Goal: Task Accomplishment & Management: Complete application form

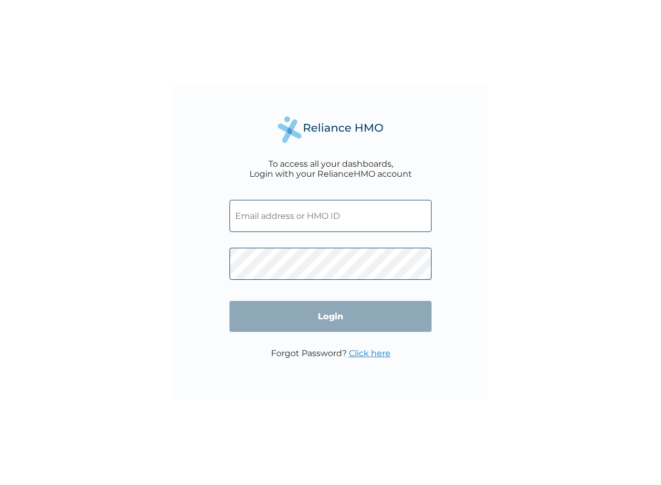
type input "RET/34403/A"
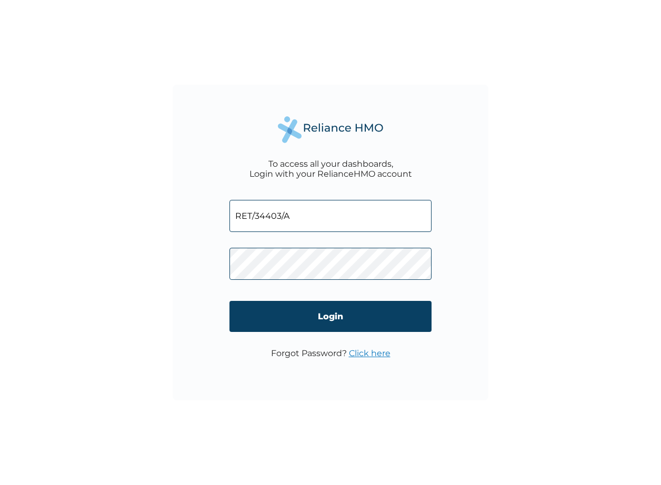
click at [355, 313] on input "Login" at bounding box center [330, 316] width 202 height 31
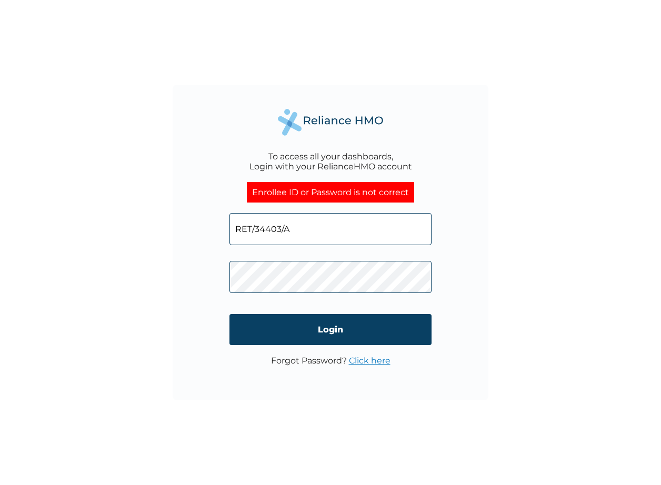
click at [351, 238] on input "RET/34403/A" at bounding box center [330, 229] width 202 height 32
type input "[EMAIL_ADDRESS][DOMAIN_NAME]"
click at [339, 328] on input "Login" at bounding box center [330, 329] width 202 height 31
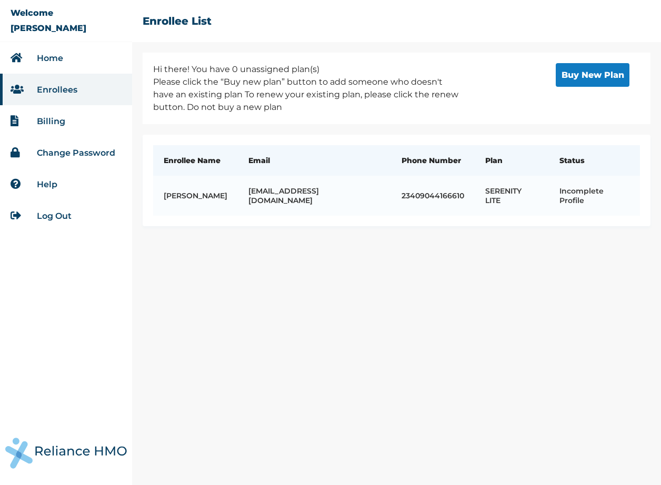
click at [583, 193] on td "Incomplete Profile" at bounding box center [594, 196] width 91 height 40
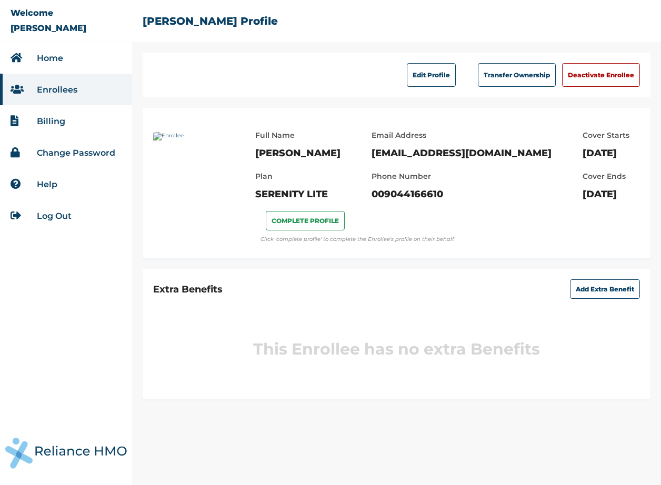
click at [428, 72] on button "Edit Profile" at bounding box center [431, 75] width 49 height 24
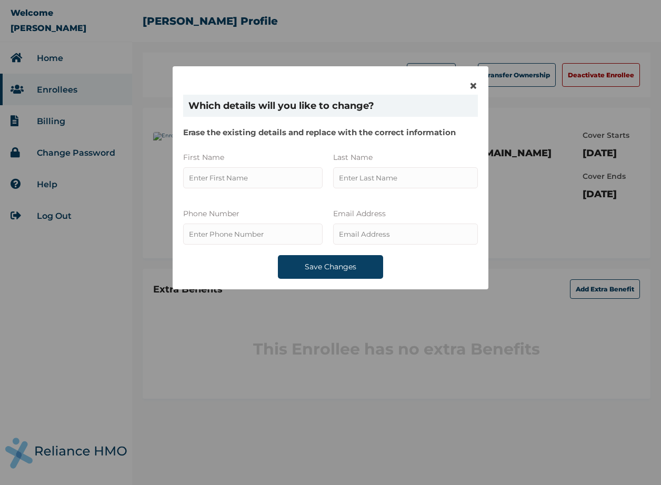
type input "Ifeoluwa"
type input "009044166610"
type input "Adepoju"
type input "[EMAIL_ADDRESS][DOMAIN_NAME]"
click at [289, 232] on input "phone" at bounding box center [252, 234] width 139 height 21
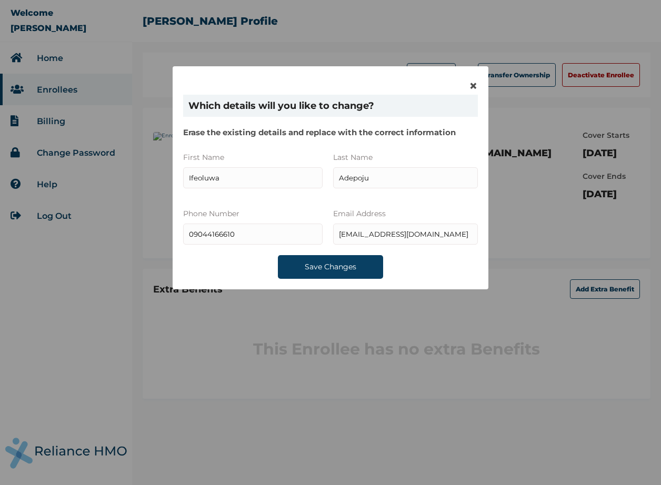
click at [261, 237] on input "phone" at bounding box center [252, 234] width 139 height 21
type input "09044166310"
click at [309, 265] on button "Save Changes" at bounding box center [330, 267] width 105 height 24
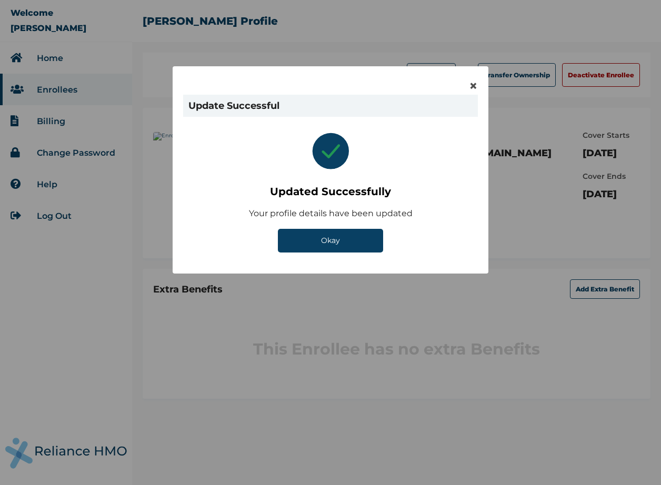
click at [333, 239] on button "Okay" at bounding box center [330, 241] width 105 height 24
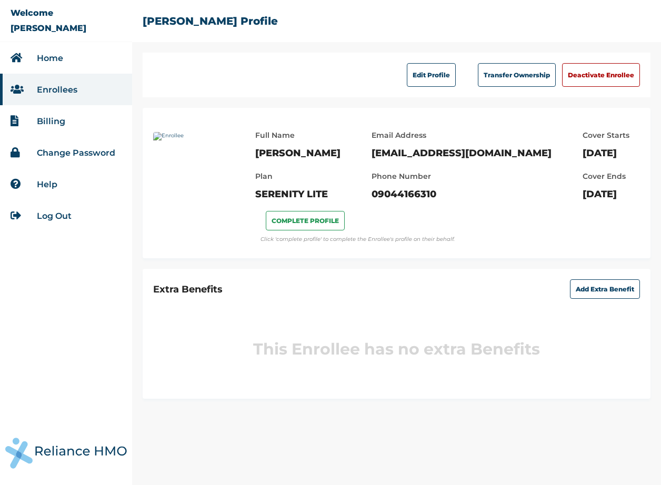
click at [329, 231] on button "COMPLETE PROFILE" at bounding box center [305, 220] width 79 height 19
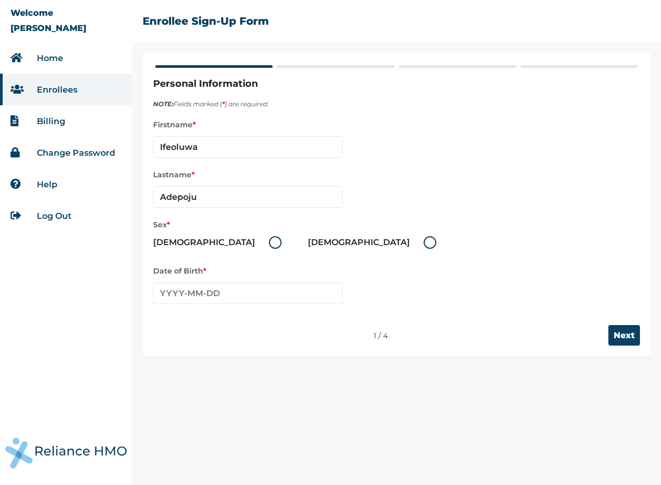
click at [308, 239] on label "Female" at bounding box center [375, 242] width 134 height 13
click at [409, 239] on input "Female" at bounding box center [417, 242] width 17 height 17
radio input "true"
click at [251, 286] on input "text" at bounding box center [247, 294] width 189 height 22
click at [165, 316] on span "‹" at bounding box center [161, 313] width 11 height 13
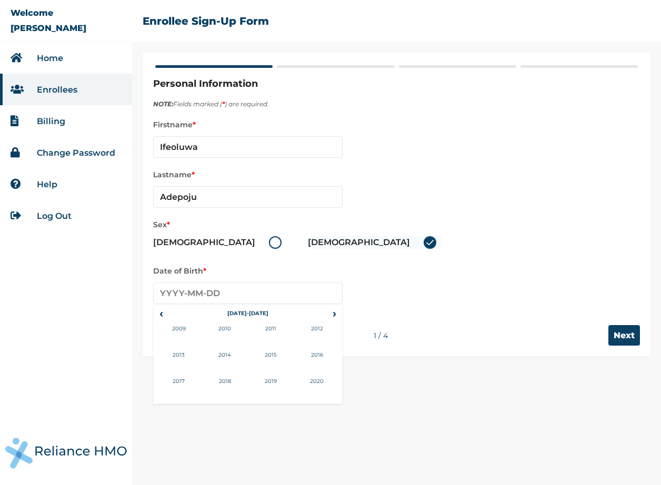
click at [165, 316] on span "‹" at bounding box center [161, 313] width 11 height 13
click at [264, 354] on td "2005" at bounding box center [271, 362] width 46 height 26
click at [224, 379] on td "Oct" at bounding box center [225, 388] width 46 height 26
click at [173, 401] on td "23" at bounding box center [169, 403] width 26 height 15
type input "2005-10-23"
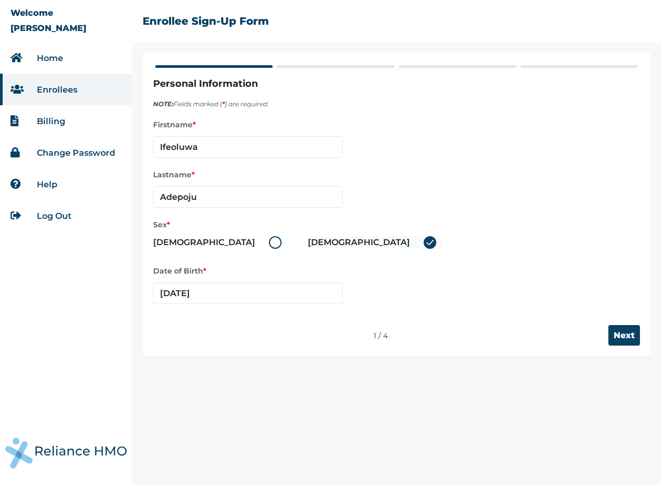
click at [615, 328] on input "Next" at bounding box center [624, 335] width 32 height 21
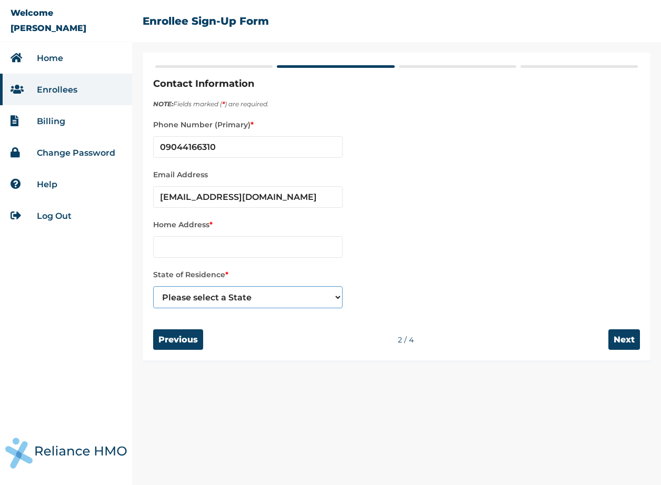
click at [326, 301] on select "Please select a State Abia Abuja (FCT) Adamawa Akwa Ibom Anambra Bauchi Bayelsa…" at bounding box center [247, 297] width 189 height 22
select select "26"
click at [153, 286] on select "Please select a State Abia Abuja (FCT) Adamawa Akwa Ibom Anambra Bauchi Bayelsa…" at bounding box center [247, 297] width 189 height 22
click at [251, 248] on input "text" at bounding box center [247, 247] width 189 height 22
type input "5, Yoruba Street, Behind Grandcom Gas Station,"
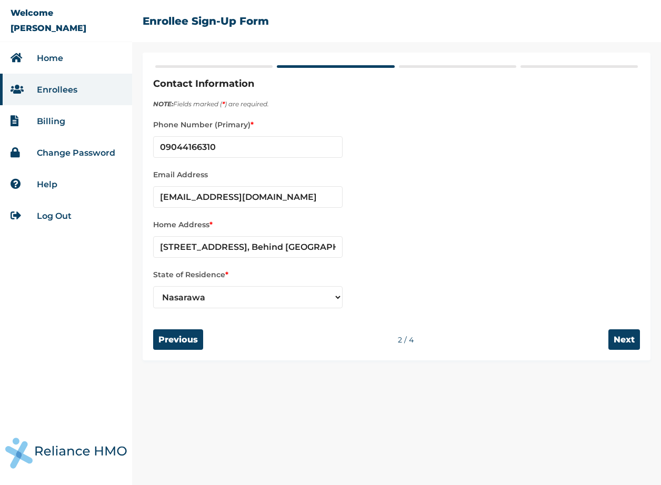
click at [615, 335] on input "Next" at bounding box center [624, 340] width 32 height 21
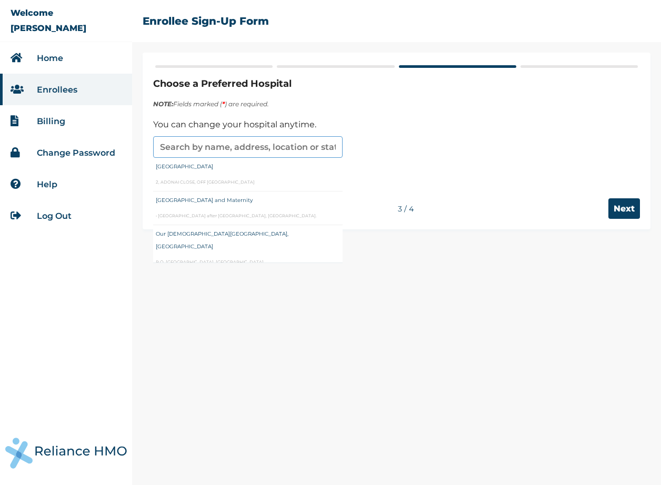
click at [326, 151] on input "text" at bounding box center [247, 147] width 189 height 22
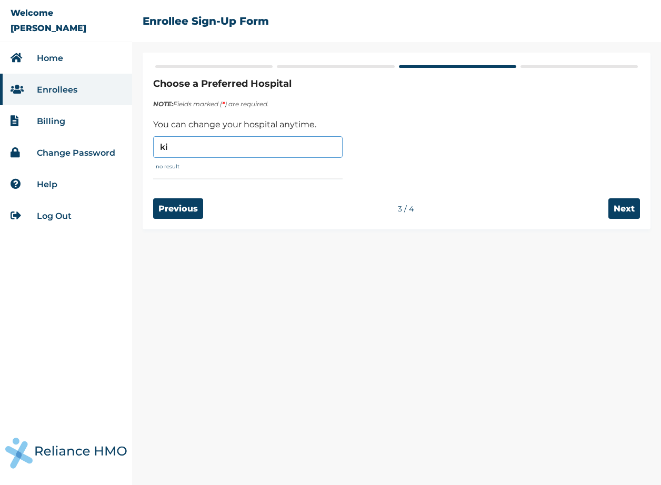
type input "k"
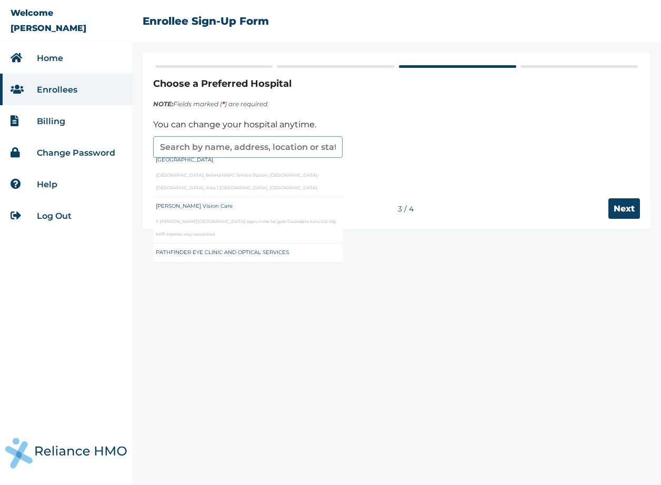
scroll to position [645, 0]
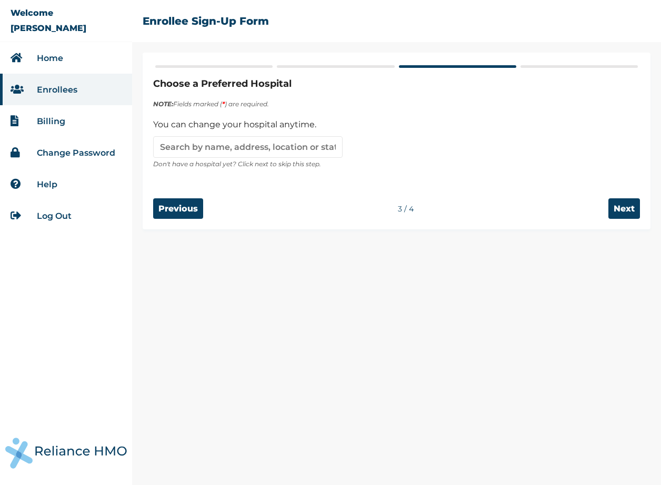
click at [384, 149] on div at bounding box center [396, 144] width 487 height 27
click at [201, 214] on input "Previous" at bounding box center [178, 208] width 50 height 21
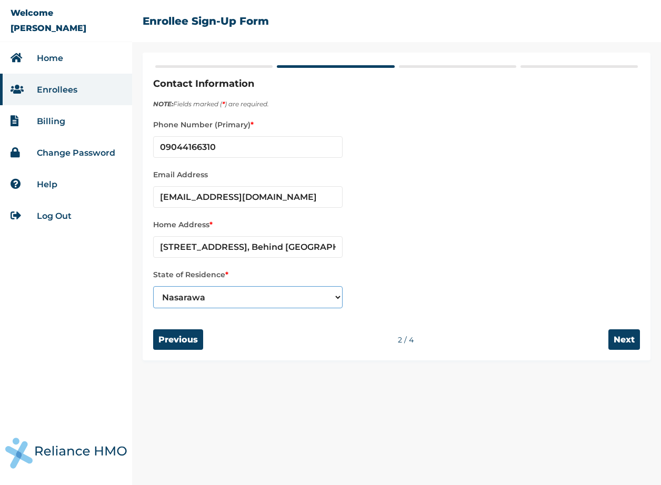
click at [232, 296] on select "Please select a State Abia Abuja (FCT) Adamawa Akwa Ibom Anambra Bauchi Bayelsa…" at bounding box center [247, 297] width 189 height 22
select select "15"
click at [153, 286] on select "Please select a State Abia Abuja (FCT) Adamawa Akwa Ibom Anambra Bauchi Bayelsa…" at bounding box center [247, 297] width 189 height 22
click at [240, 239] on input "5, Yoruba Street, Behind Grandcom Gas Station," at bounding box center [247, 247] width 189 height 22
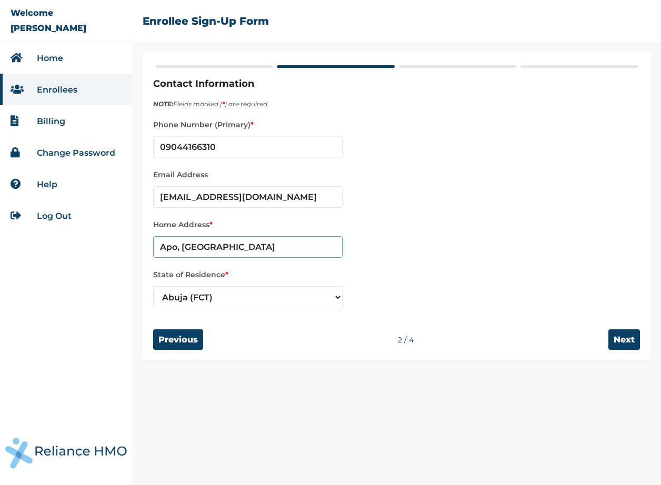
type input "Apo, Abuja"
click at [627, 341] on input "Next" at bounding box center [624, 340] width 32 height 21
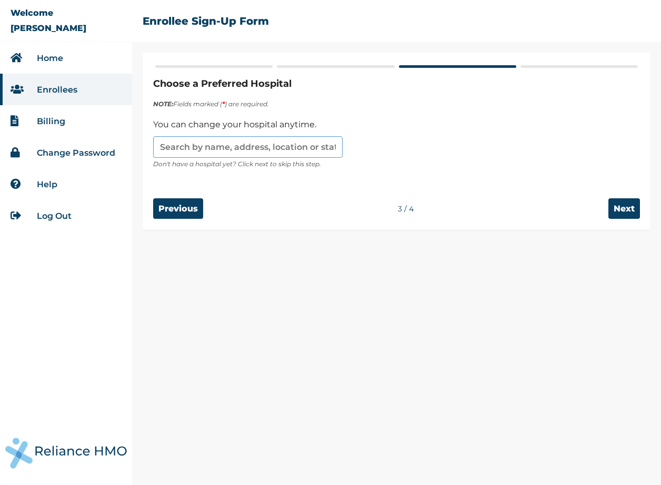
click at [330, 144] on input "text" at bounding box center [247, 147] width 189 height 22
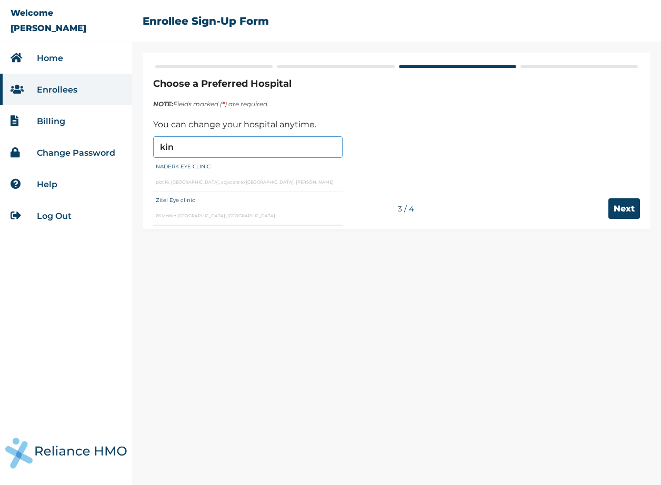
type input "king"
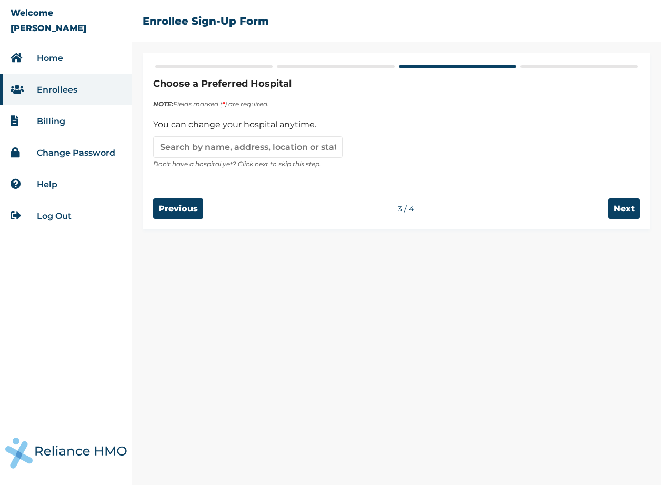
click at [385, 171] on div "You can change your hospital anytime. Don't have a hospital yet? Click next to …" at bounding box center [396, 147] width 487 height 59
click at [178, 210] on input "Previous" at bounding box center [178, 208] width 50 height 21
select select "15"
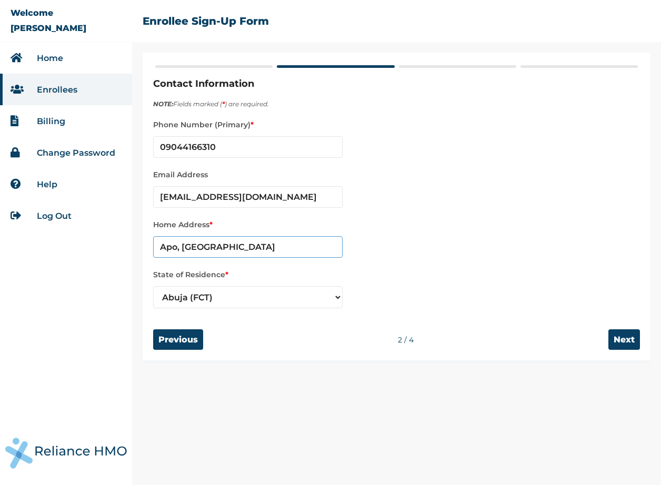
click at [223, 246] on input "Apo, Abuja" at bounding box center [247, 247] width 189 height 22
type input "Wuse II"
click at [617, 337] on input "Next" at bounding box center [624, 340] width 32 height 21
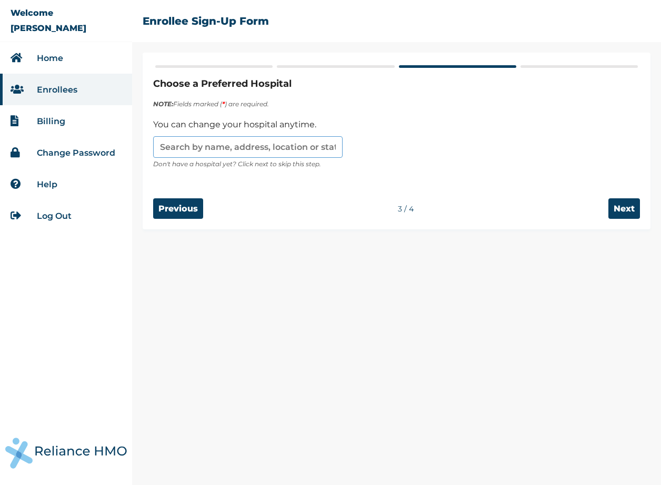
click at [312, 148] on input "text" at bounding box center [247, 147] width 189 height 22
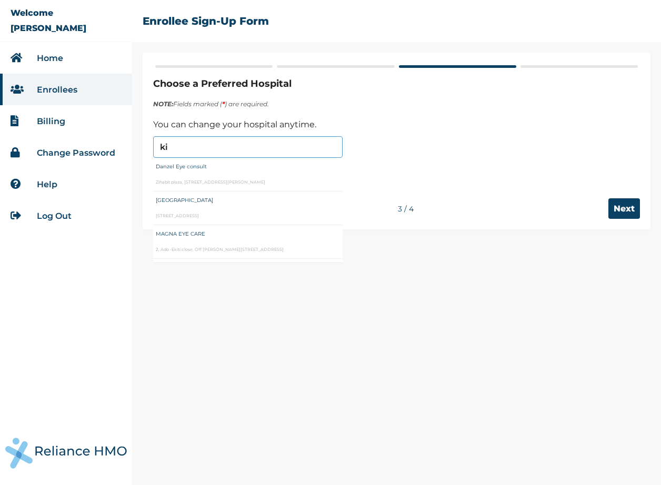
type input "kin"
click at [401, 165] on p "Don't have a hospital yet? Click next to skip this step." at bounding box center [396, 164] width 487 height 13
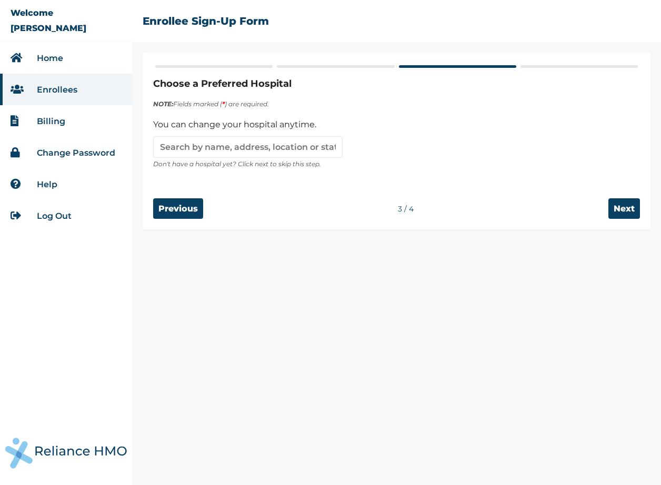
click at [187, 209] on input "Previous" at bounding box center [178, 208] width 50 height 21
select select "15"
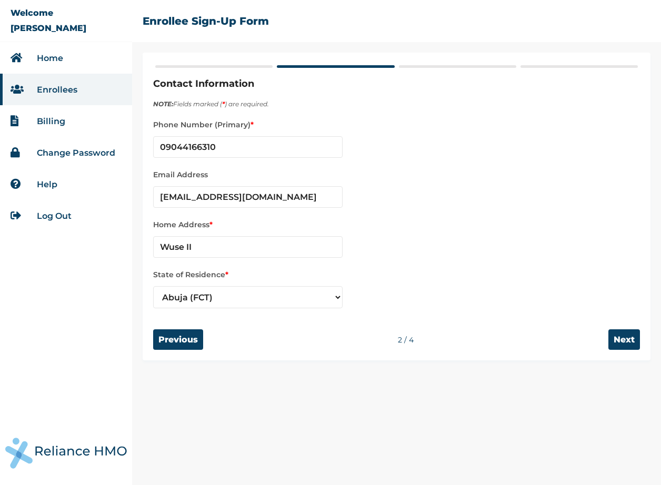
click at [614, 342] on input "Next" at bounding box center [624, 340] width 32 height 21
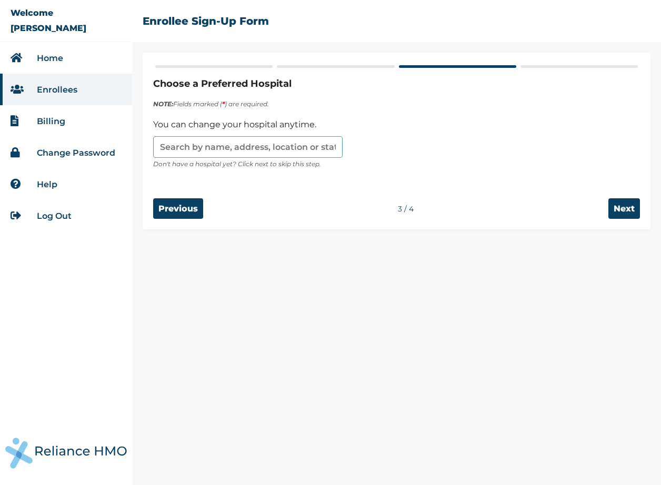
click at [318, 142] on input "text" at bounding box center [247, 147] width 189 height 22
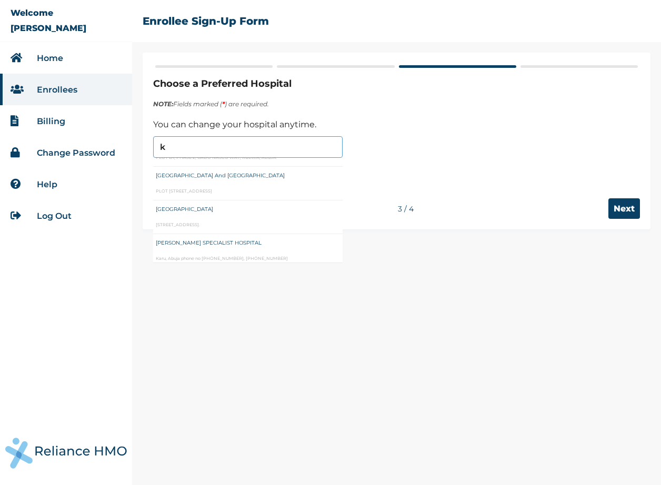
scroll to position [0, 0]
type input "k"
type input "c"
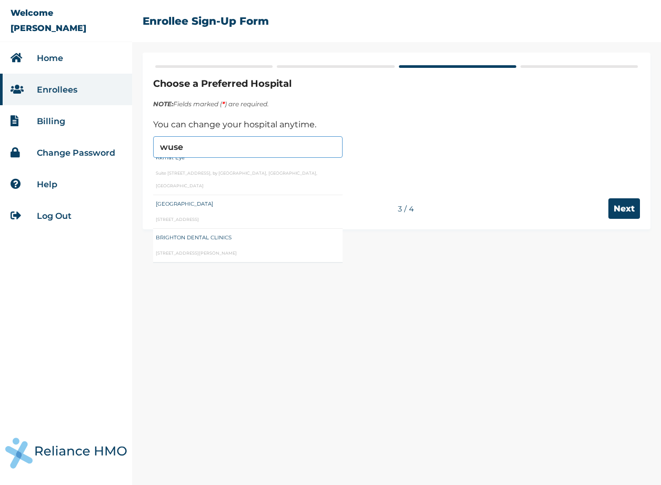
type input "wuse"
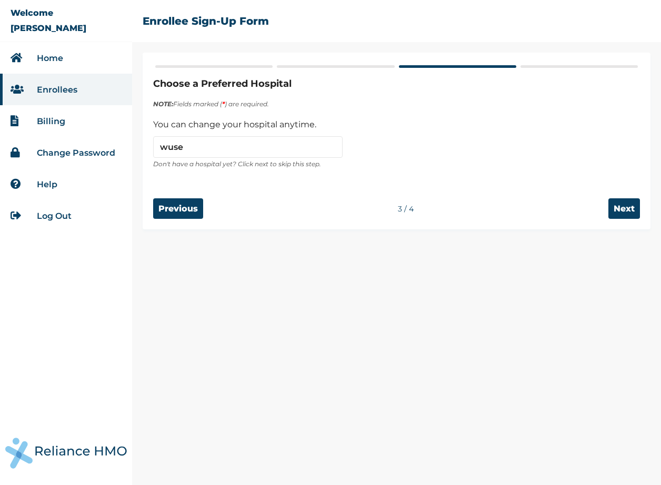
click at [367, 167] on p "Don't have a hospital yet? Click next to skip this step." at bounding box center [396, 164] width 487 height 13
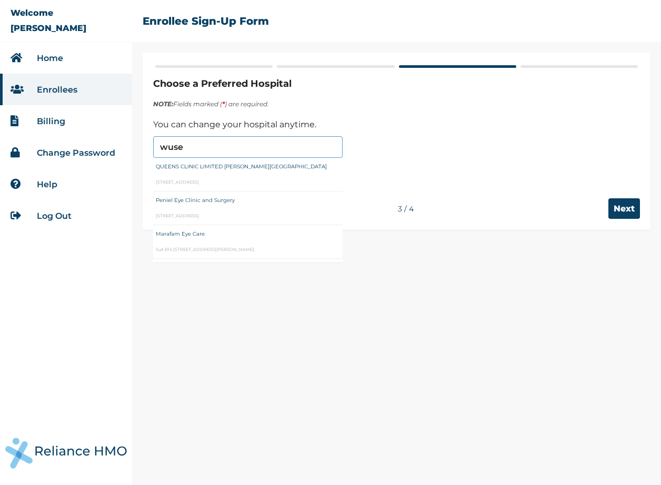
click at [309, 146] on input "wuse" at bounding box center [247, 147] width 189 height 22
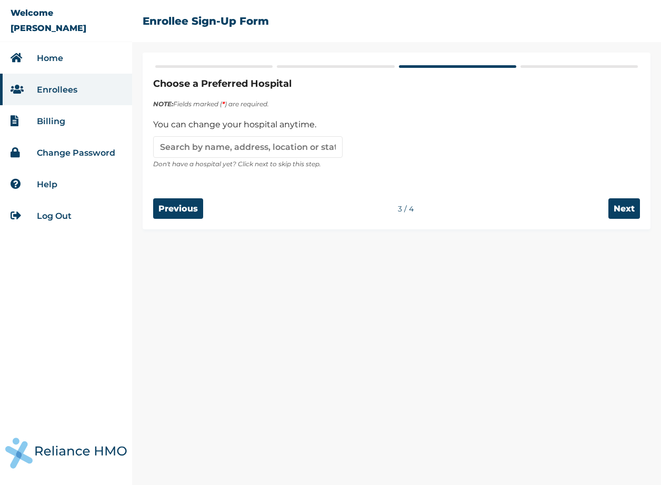
click at [385, 147] on div at bounding box center [396, 144] width 487 height 27
click at [616, 214] on input "Next" at bounding box center [624, 208] width 32 height 21
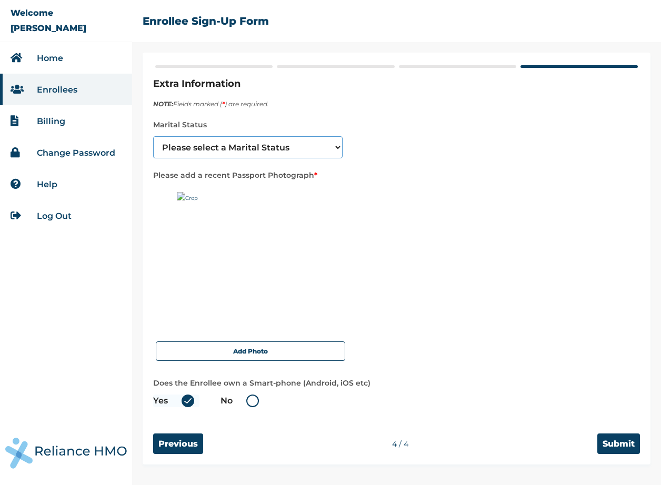
click at [331, 151] on select "Please select a Marital Status Single Married Divorced Widow/Widower" at bounding box center [247, 147] width 189 height 22
select select "1"
click at [153, 136] on select "Please select a Marital Status Single Married Divorced Widow/Widower" at bounding box center [247, 147] width 189 height 22
